Goal: Task Accomplishment & Management: Use online tool/utility

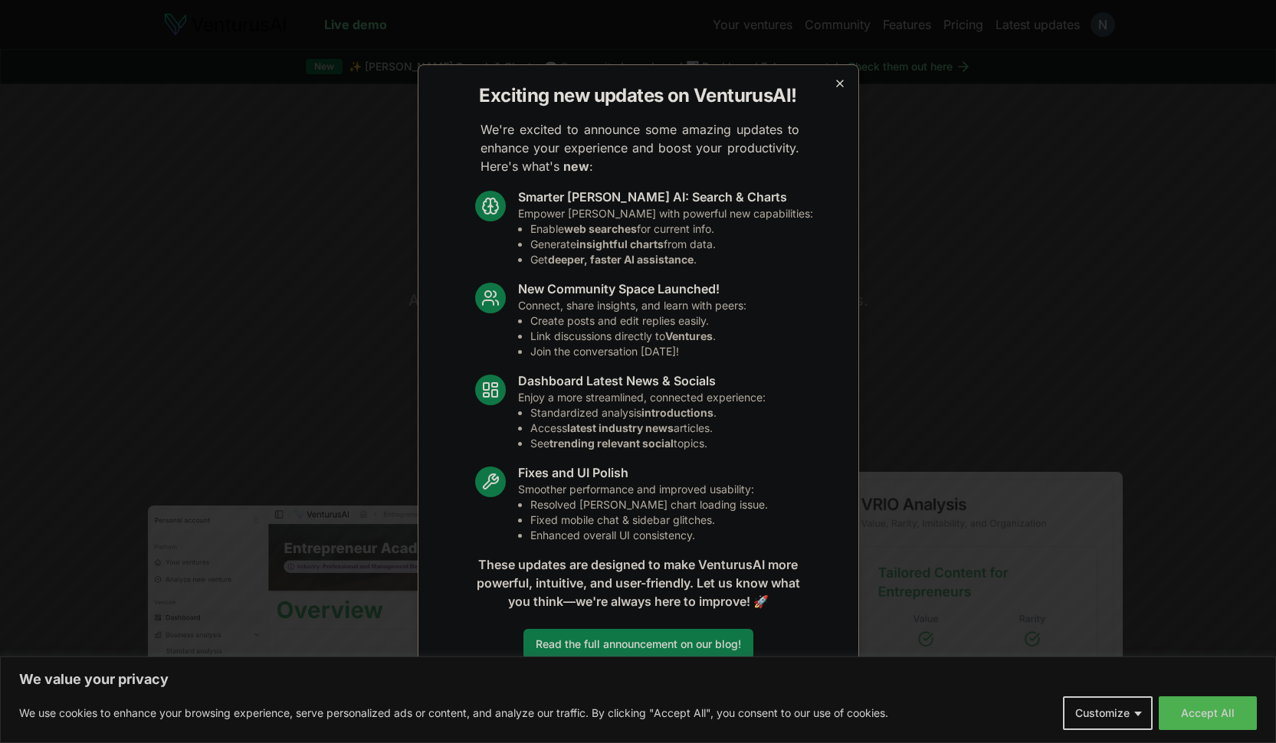
click at [834, 87] on icon "button" at bounding box center [840, 83] width 12 height 12
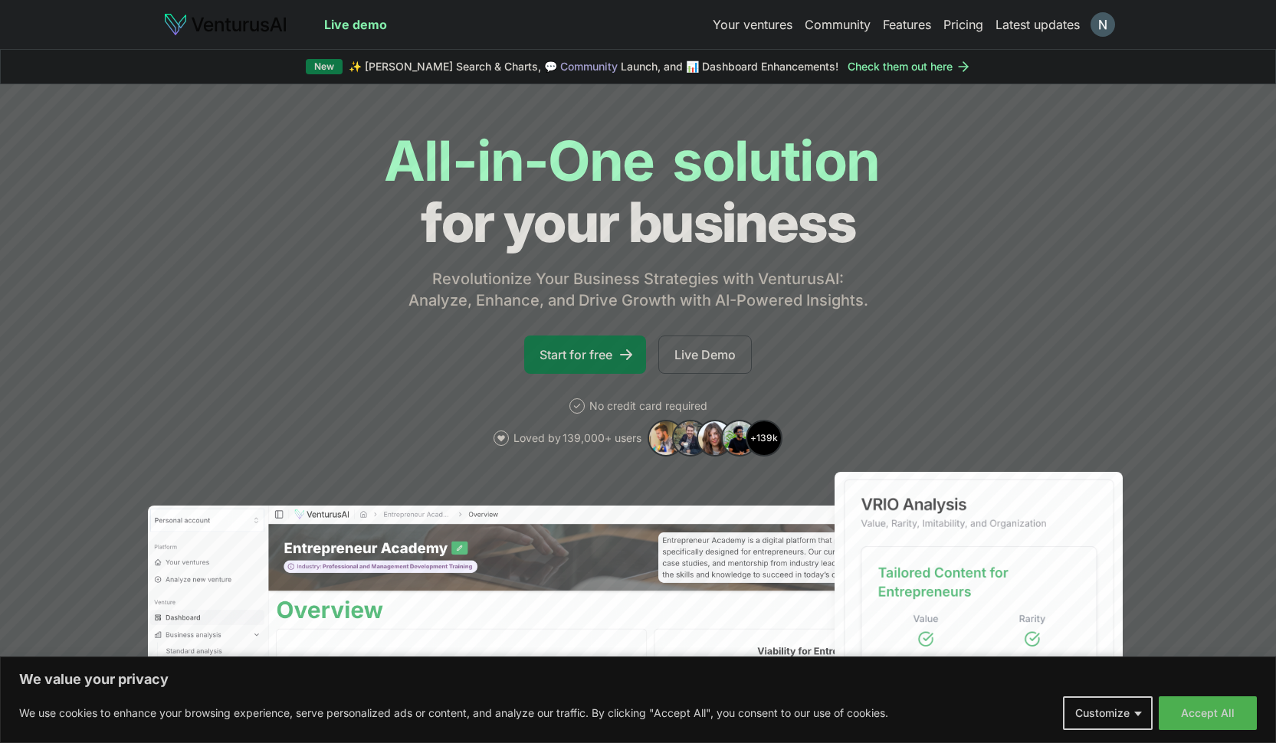
click at [619, 355] on icon at bounding box center [625, 354] width 15 height 15
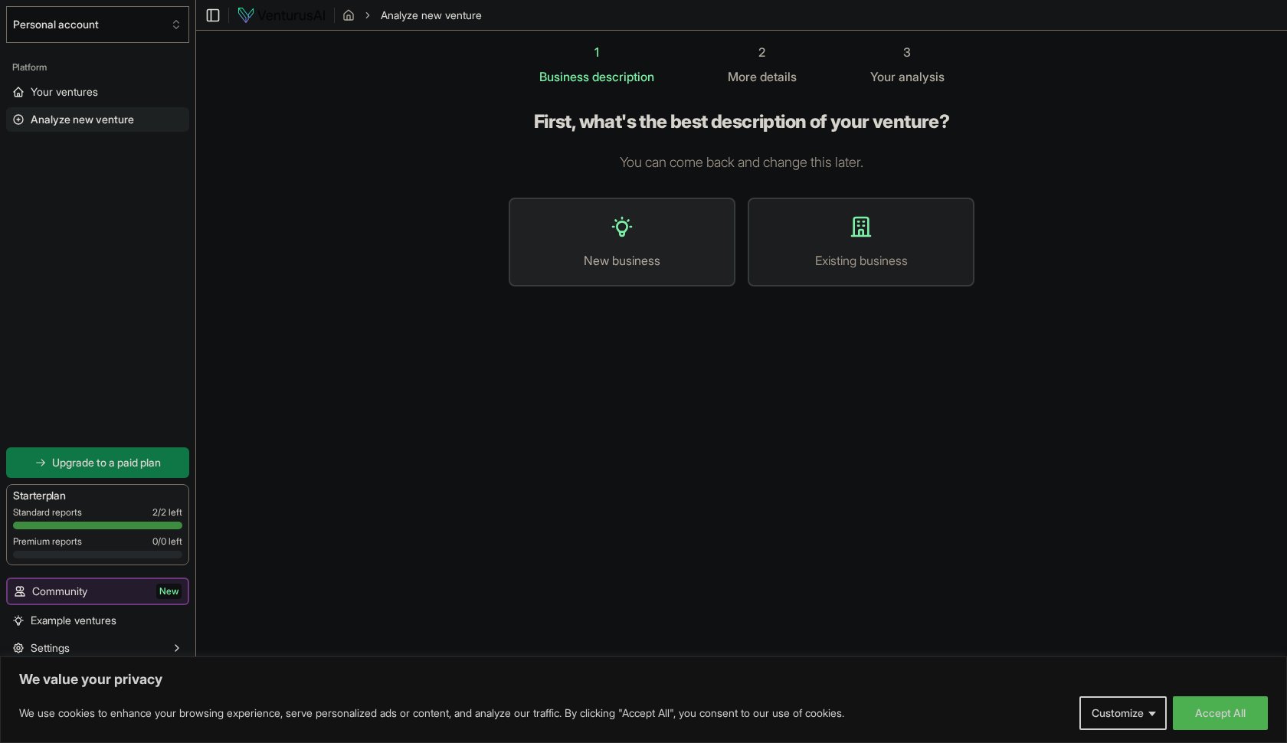
click at [638, 248] on button "New business" at bounding box center [622, 242] width 227 height 89
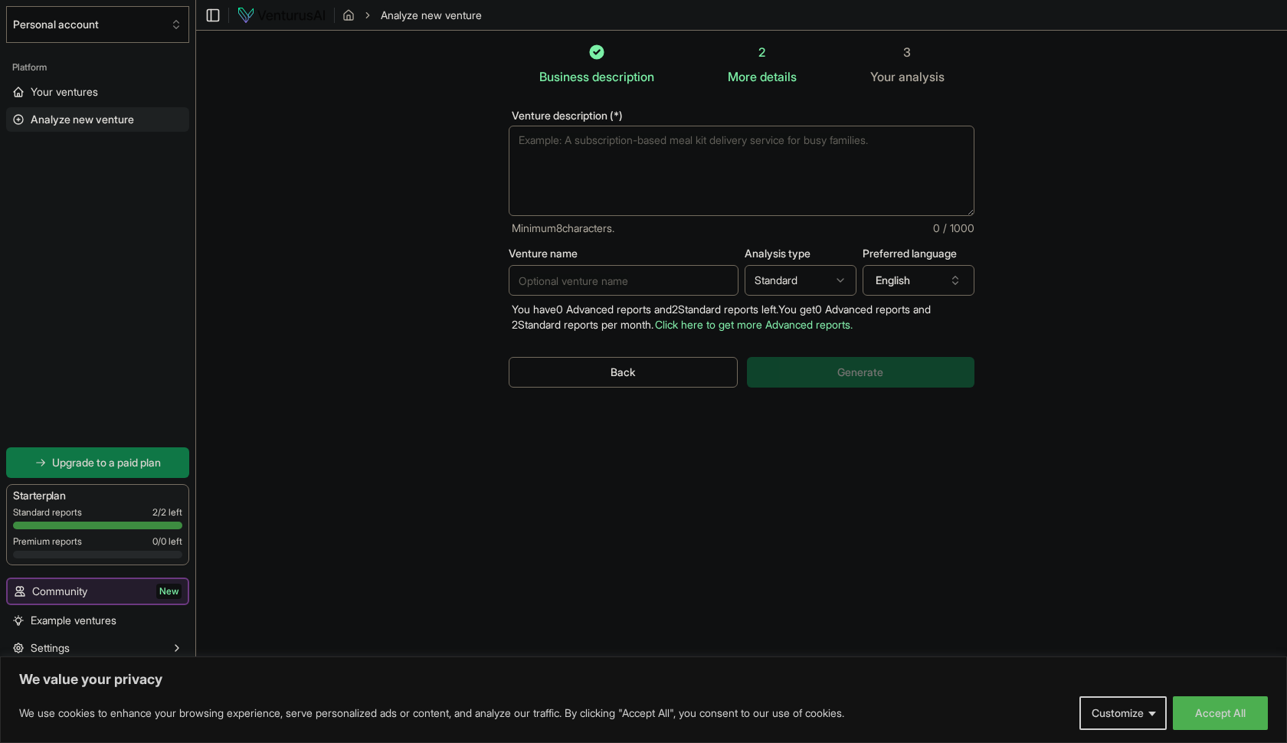
click at [645, 181] on textarea "Venture description (*)" at bounding box center [742, 171] width 466 height 90
type textarea "a"
paste textarea "City, Culture and Society: Leveraging business intelligence solutions for urban…"
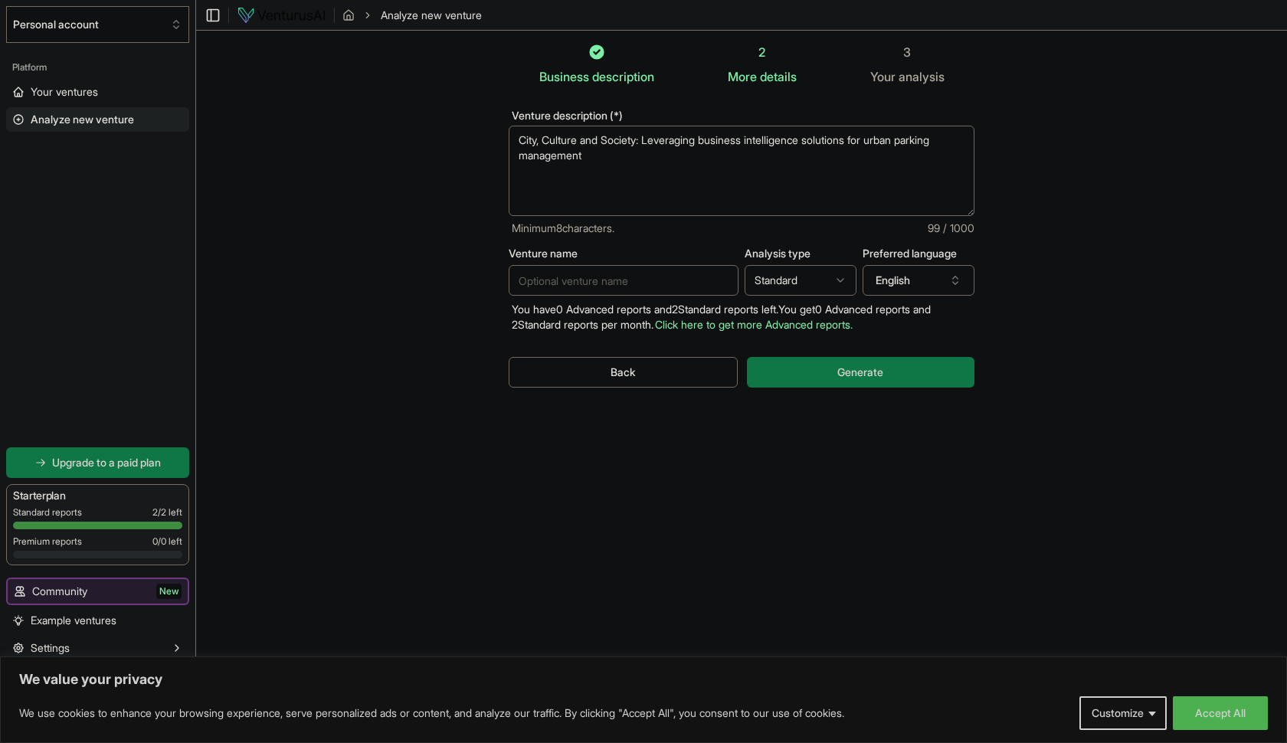
click at [519, 141] on textarea "City, Culture and Society: Leveraging business intelligence solutions for urban…" at bounding box center [742, 171] width 466 height 90
type textarea "give me business idea about City, Culture and Society: Leveraging business inte…"
click at [813, 385] on button "Generate" at bounding box center [861, 372] width 228 height 31
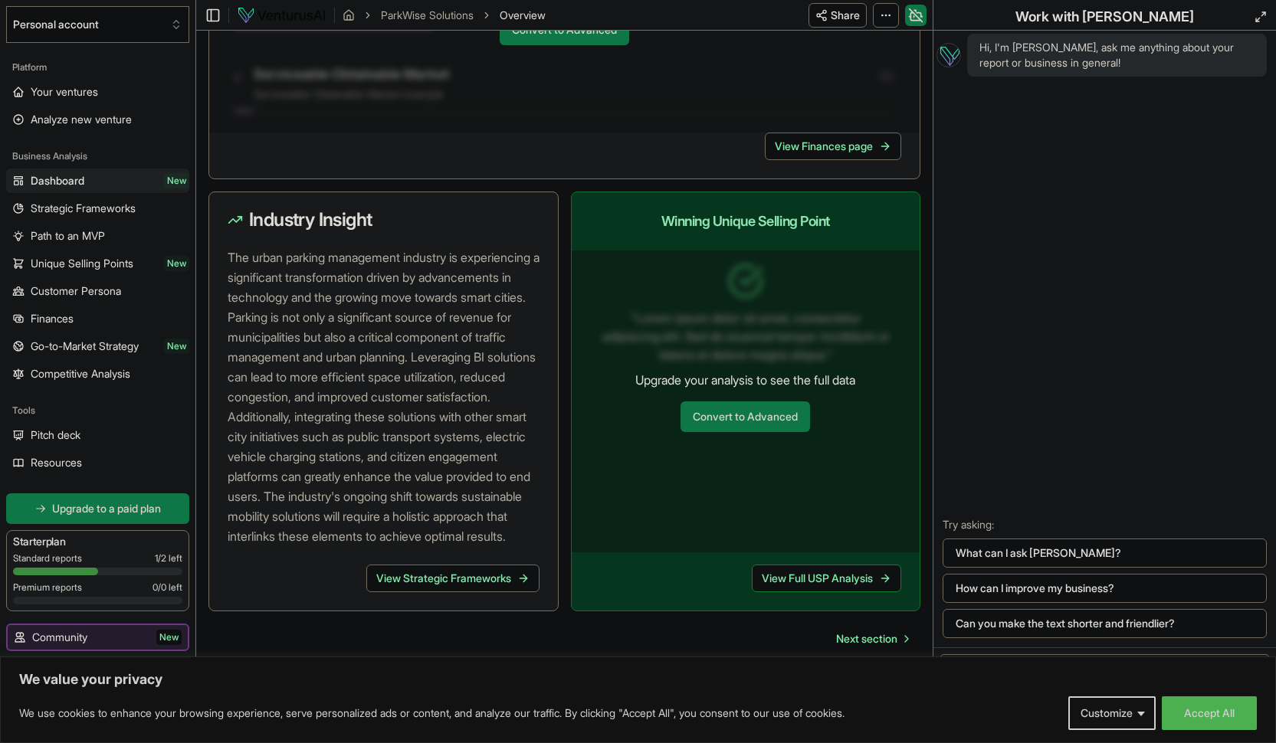
scroll to position [1548, 0]
click at [453, 575] on link "View Strategic Frameworks" at bounding box center [452, 579] width 173 height 28
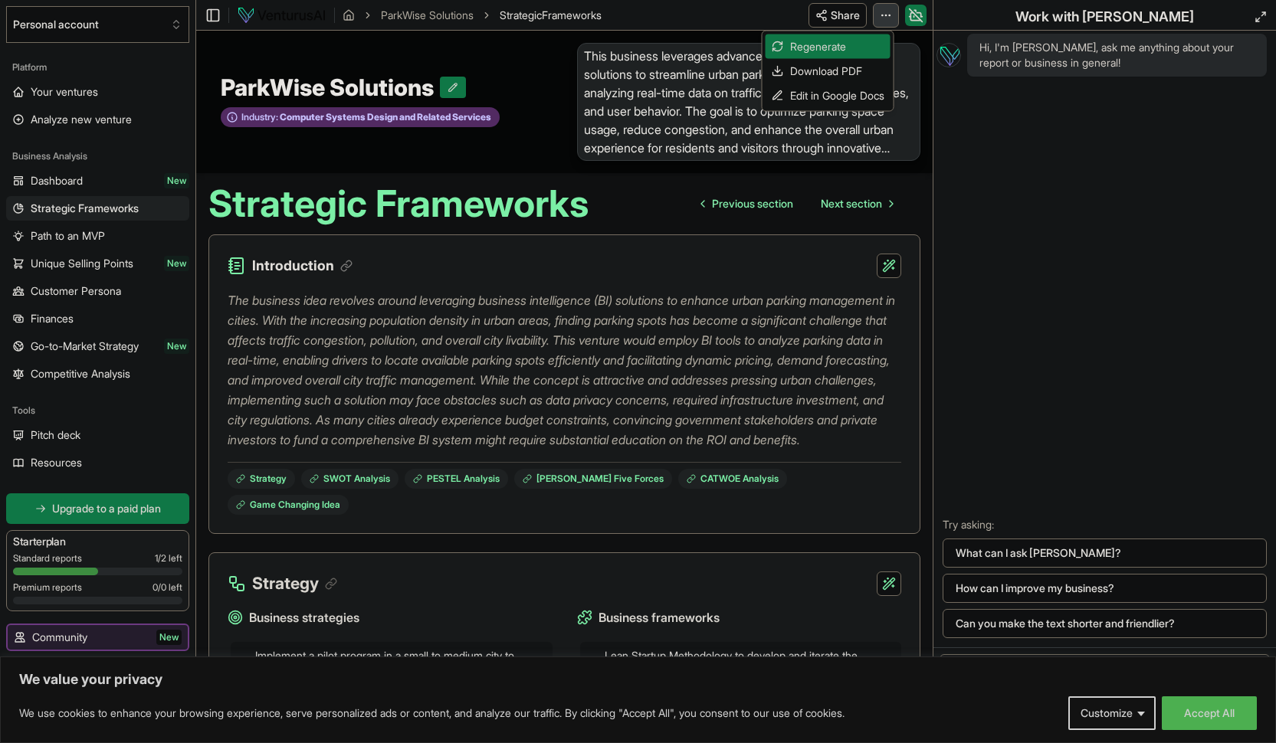
click at [887, 17] on html "We value your privacy We use cookies to enhance your browsing experience, serve…" at bounding box center [638, 371] width 1276 height 743
click at [844, 66] on div "Download PDF" at bounding box center [828, 71] width 125 height 25
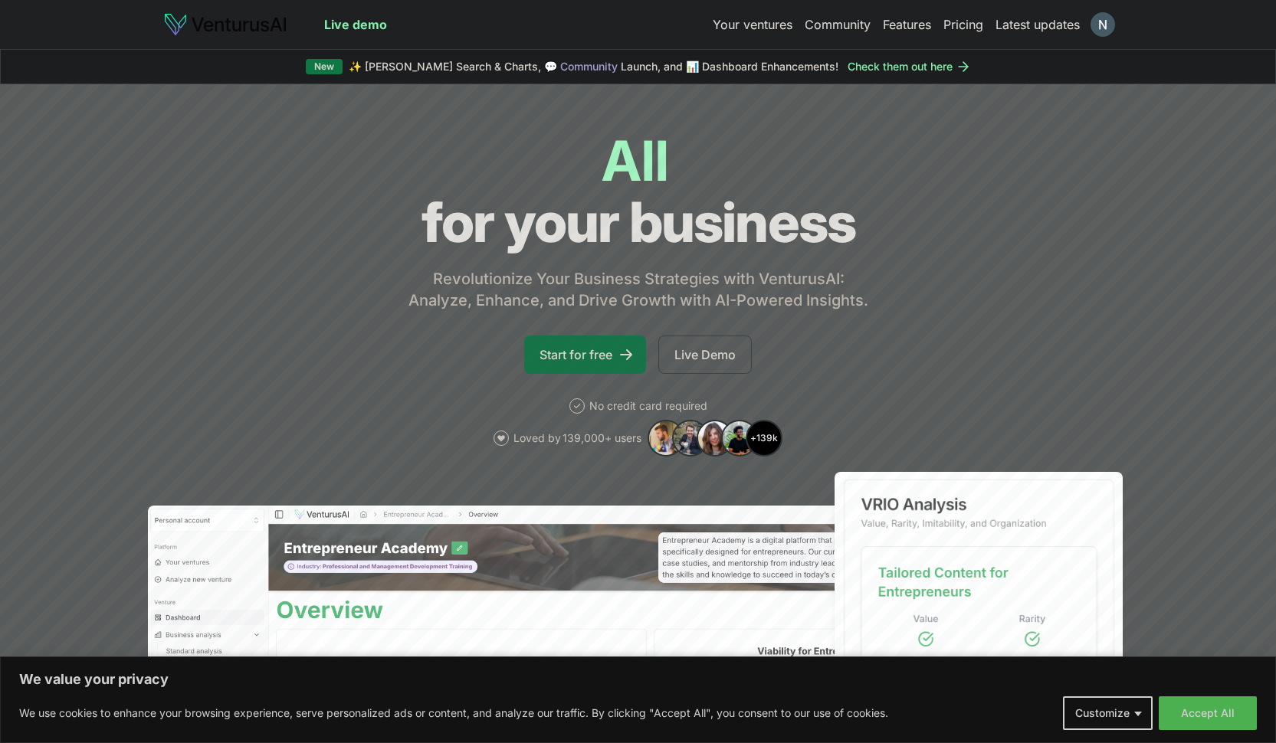
click at [582, 354] on link "Start for free" at bounding box center [585, 355] width 122 height 38
